Goal: Find specific page/section: Find specific page/section

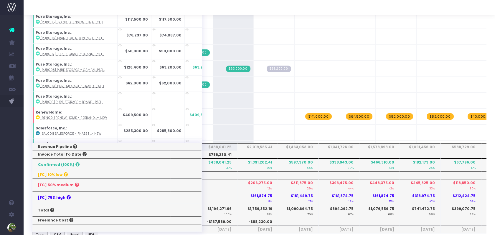
scroll to position [554, 0]
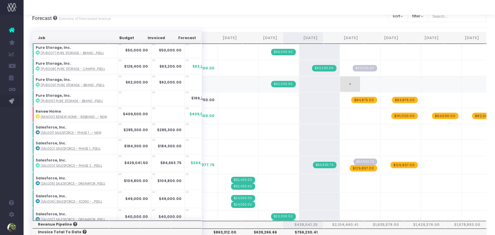
scroll to position [641, 0]
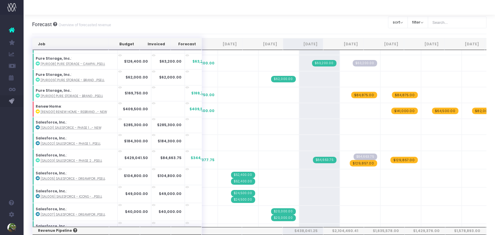
scroll to position [651, 0]
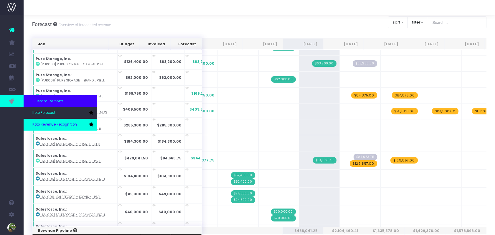
click at [39, 124] on span "Koto Revenue Recognition" at bounding box center [54, 124] width 44 height 5
